Goal: Task Accomplishment & Management: Use online tool/utility

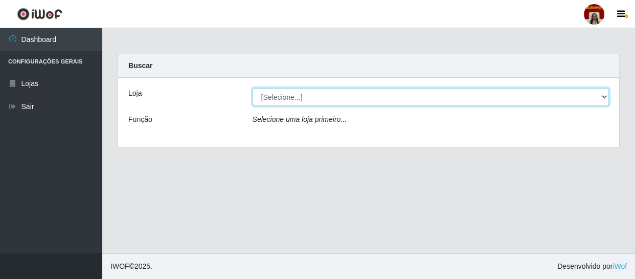
click at [292, 95] on select "[Selecione...] Mar Vermelho - Loja 04" at bounding box center [431, 97] width 357 height 18
select select "251"
click at [253, 88] on select "[Selecione...] Mar Vermelho - Loja 04" at bounding box center [431, 97] width 357 height 18
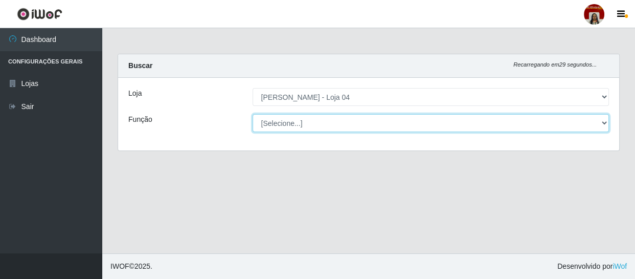
click at [293, 125] on select "[Selecione...] ASG ASG + ASG ++ Auxiliar de Depósito Auxiliar de Depósito + Aux…" at bounding box center [431, 123] width 357 height 18
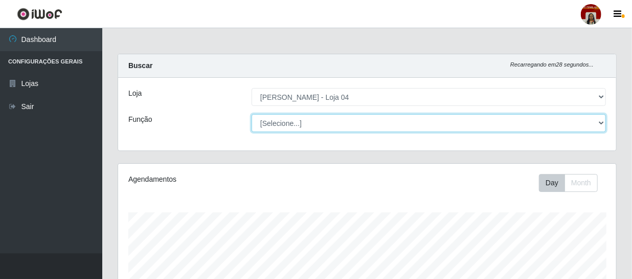
scroll to position [212, 498]
select select "22"
click at [252, 114] on select "[Selecione...] ASG ASG + ASG ++ Auxiliar de Depósito Auxiliar de Depósito + Aux…" at bounding box center [429, 123] width 354 height 18
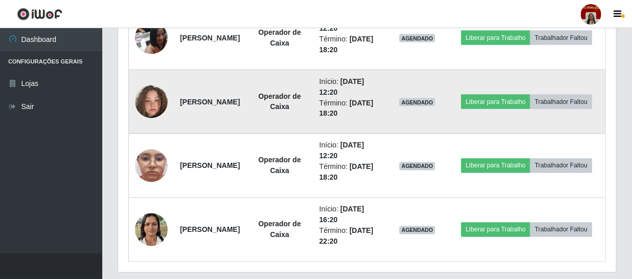
scroll to position [746, 0]
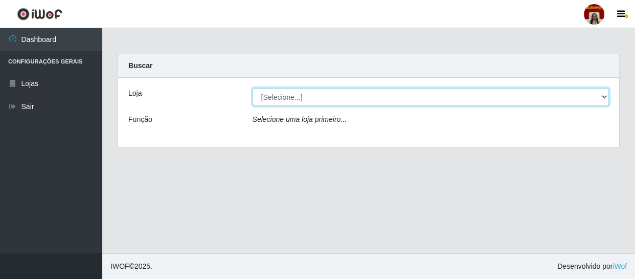
click at [603, 95] on select "[Selecione...] Mar Vermelho - Loja 04" at bounding box center [431, 97] width 357 height 18
select select "251"
click at [253, 88] on select "[Selecione...] Mar Vermelho - Loja 04" at bounding box center [431, 97] width 357 height 18
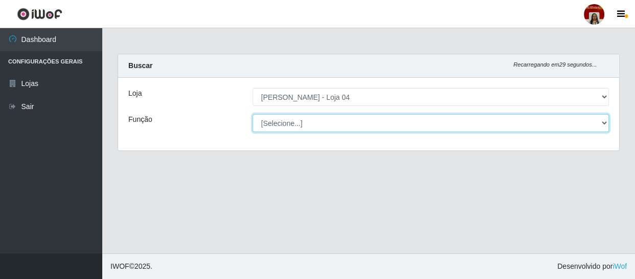
click at [601, 127] on select "[Selecione...] ASG ASG + ASG ++ Auxiliar de Depósito Auxiliar de Depósito + Aux…" at bounding box center [431, 123] width 357 height 18
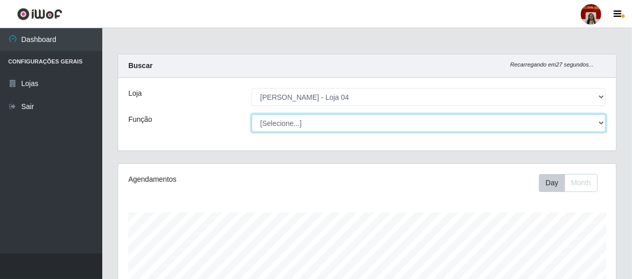
scroll to position [212, 498]
select select "22"
click at [252, 114] on select "[Selecione...] ASG ASG + ASG ++ Auxiliar de Depósito Auxiliar de Depósito + Aux…" at bounding box center [429, 123] width 354 height 18
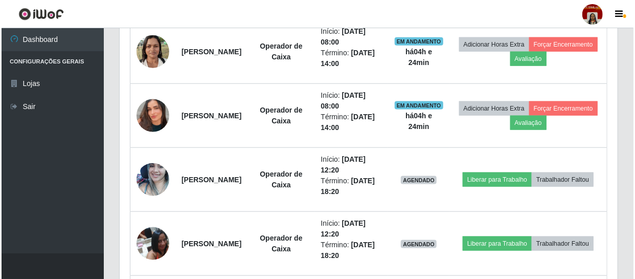
scroll to position [557, 0]
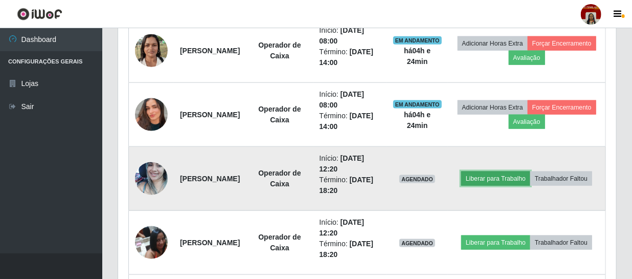
click at [530, 171] on button "Liberar para Trabalho" at bounding box center [495, 178] width 69 height 14
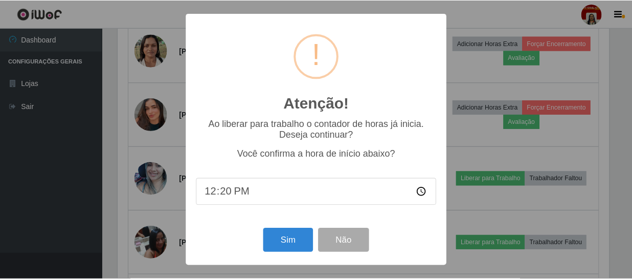
scroll to position [212, 493]
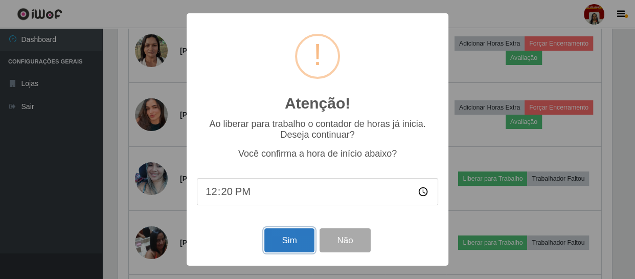
click at [286, 237] on button "Sim" at bounding box center [289, 240] width 50 height 24
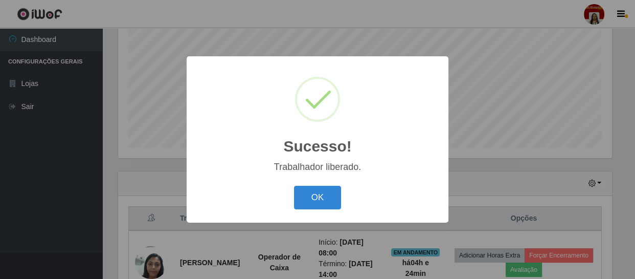
click at [315, 184] on div "OK Cancel" at bounding box center [317, 197] width 241 height 29
click at [319, 188] on button "OK" at bounding box center [318, 198] width 48 height 24
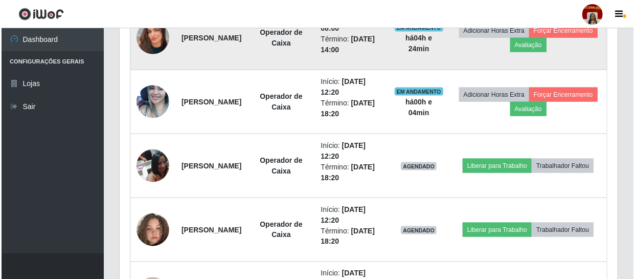
scroll to position [636, 0]
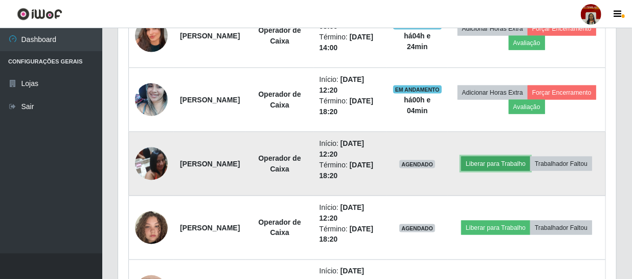
click at [525, 156] on button "Liberar para Trabalho" at bounding box center [495, 163] width 69 height 14
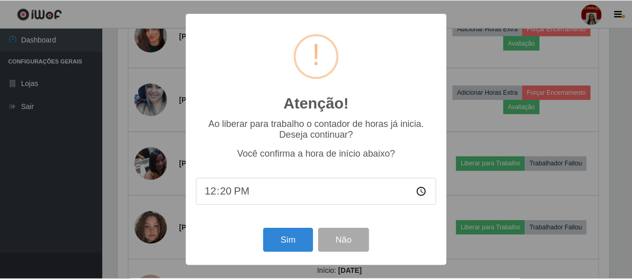
scroll to position [212, 493]
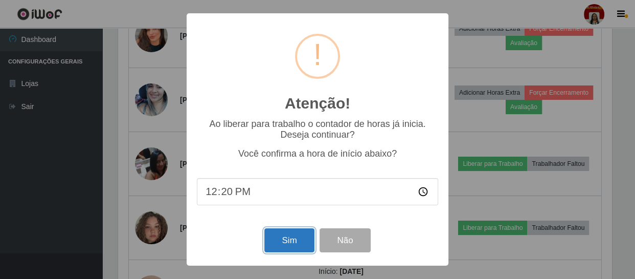
click at [301, 243] on button "Sim" at bounding box center [289, 240] width 50 height 24
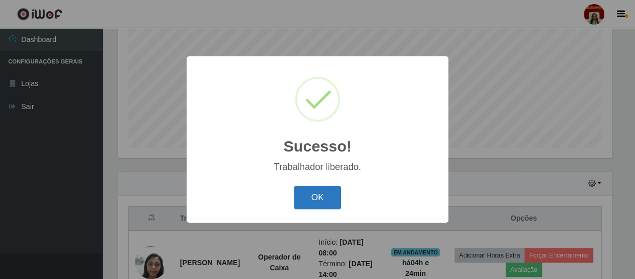
click at [320, 187] on button "OK" at bounding box center [318, 198] width 48 height 24
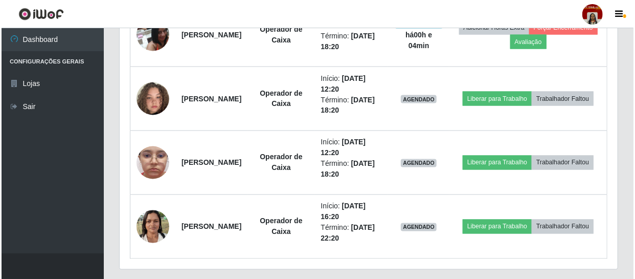
scroll to position [746, 0]
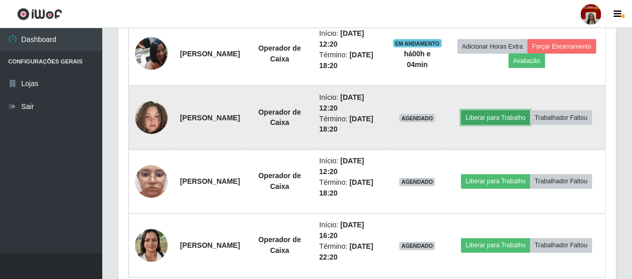
click at [515, 110] on button "Liberar para Trabalho" at bounding box center [495, 117] width 69 height 14
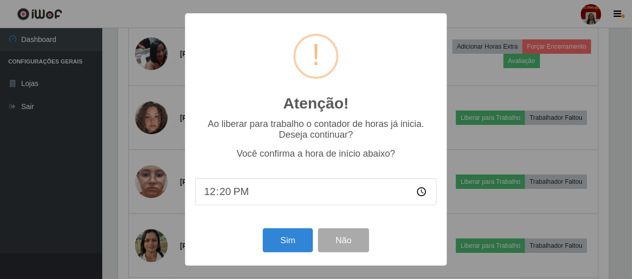
scroll to position [212, 493]
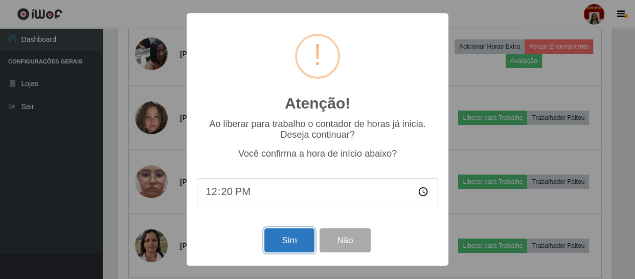
click at [296, 241] on button "Sim" at bounding box center [289, 240] width 50 height 24
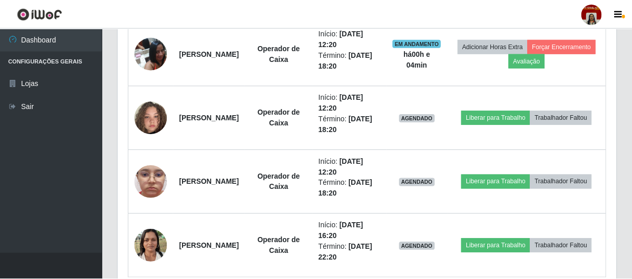
scroll to position [0, 0]
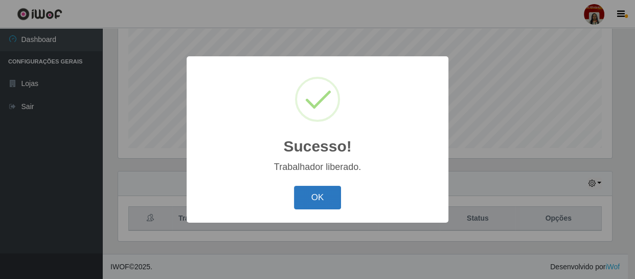
click at [314, 202] on button "OK" at bounding box center [318, 198] width 48 height 24
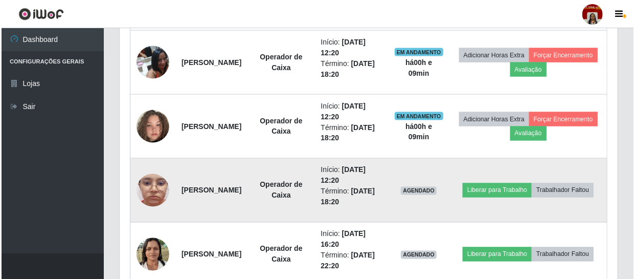
scroll to position [776, 0]
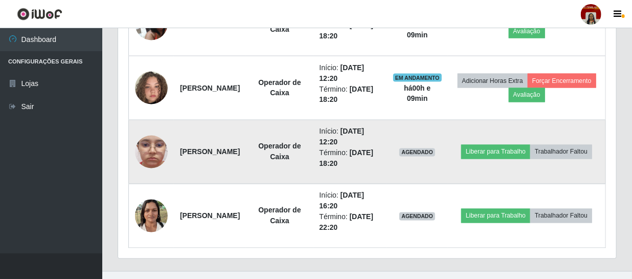
click at [147, 154] on img at bounding box center [151, 152] width 33 height 73
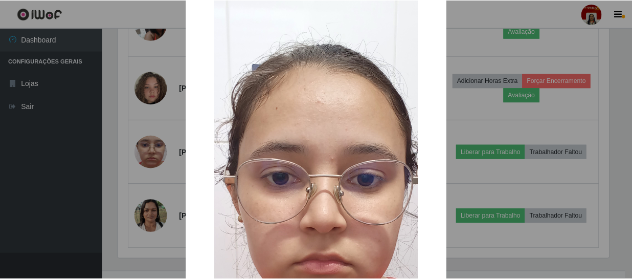
scroll to position [93, 0]
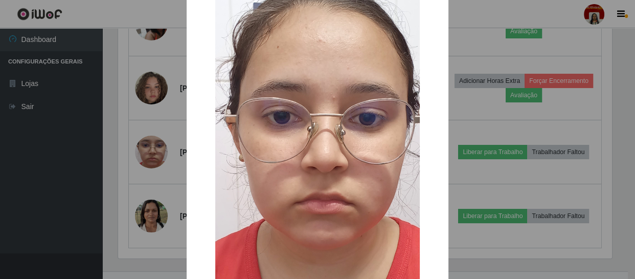
click at [166, 250] on div "× OK Cancel" at bounding box center [317, 139] width 635 height 279
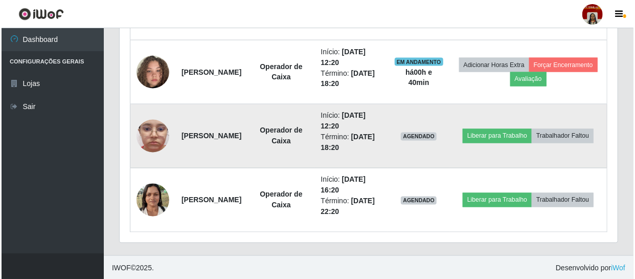
scroll to position [793, 0]
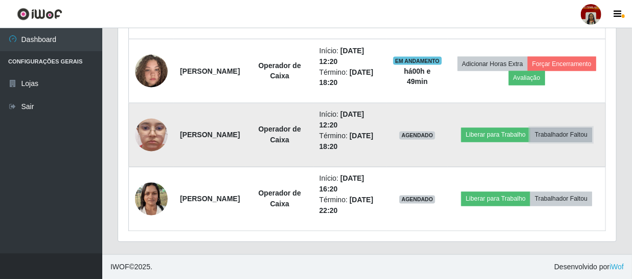
click at [549, 142] on button "Trabalhador Faltou" at bounding box center [561, 135] width 62 height 14
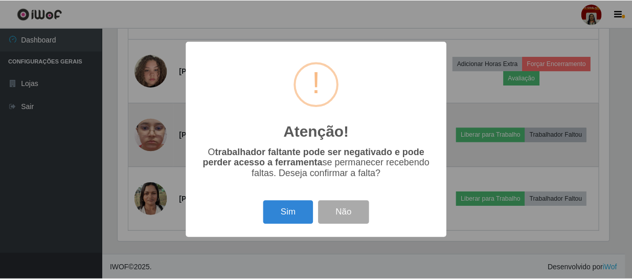
scroll to position [212, 493]
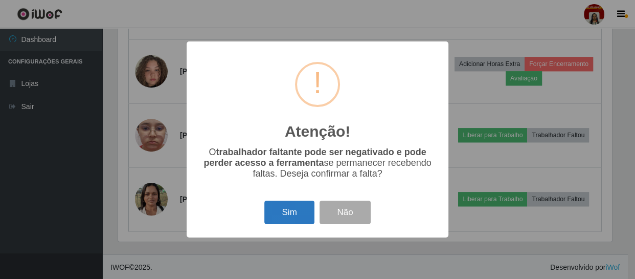
click at [291, 213] on button "Sim" at bounding box center [289, 212] width 50 height 24
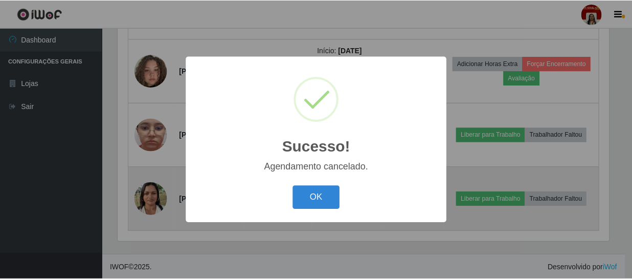
scroll to position [729, 0]
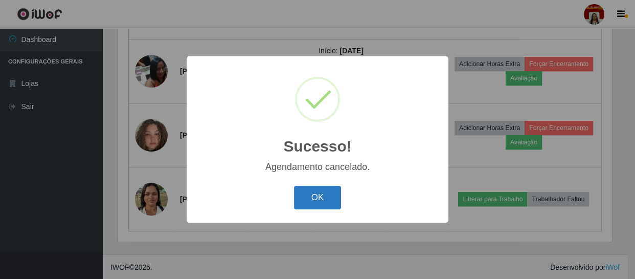
click at [314, 201] on button "OK" at bounding box center [318, 198] width 48 height 24
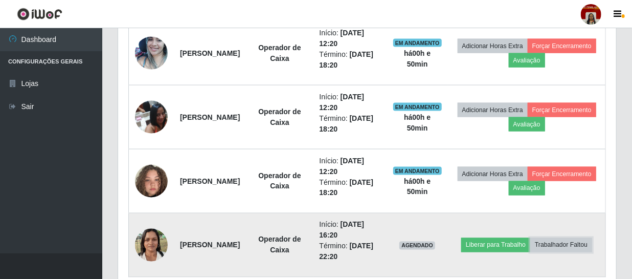
scroll to position [543, 0]
